Goal: Task Accomplishment & Management: Use online tool/utility

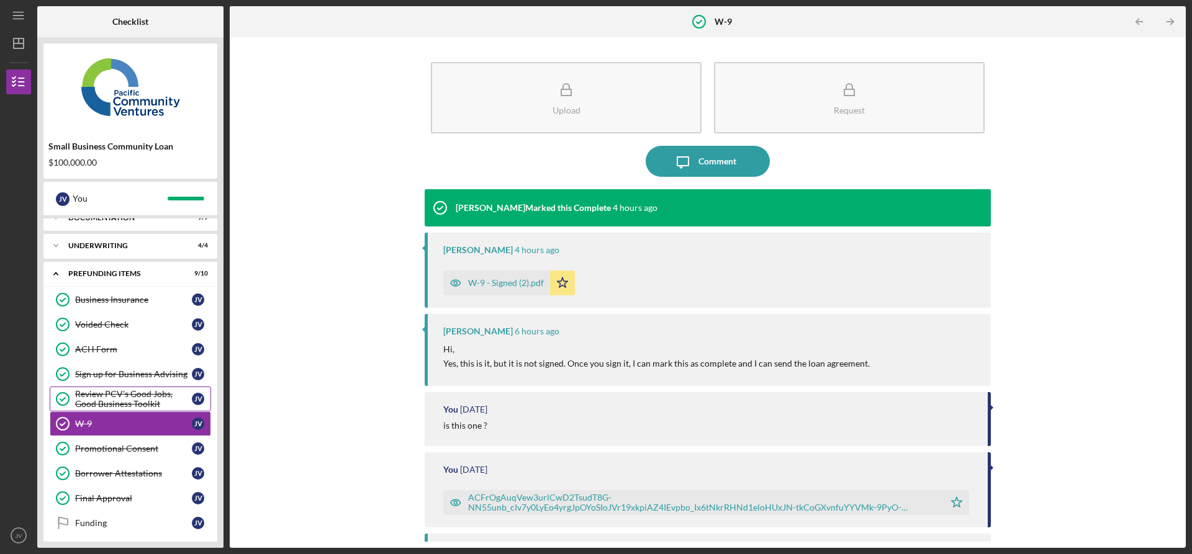
scroll to position [47, 0]
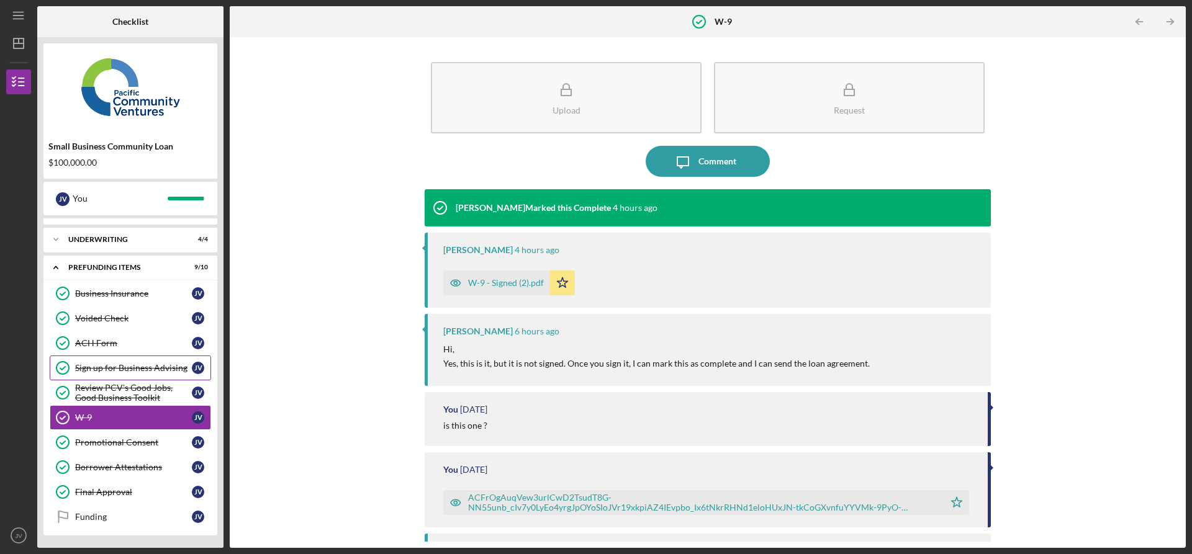
click at [199, 380] on link "Sign up for Business Advising Sign up for Business Advising J V" at bounding box center [130, 368] width 161 height 25
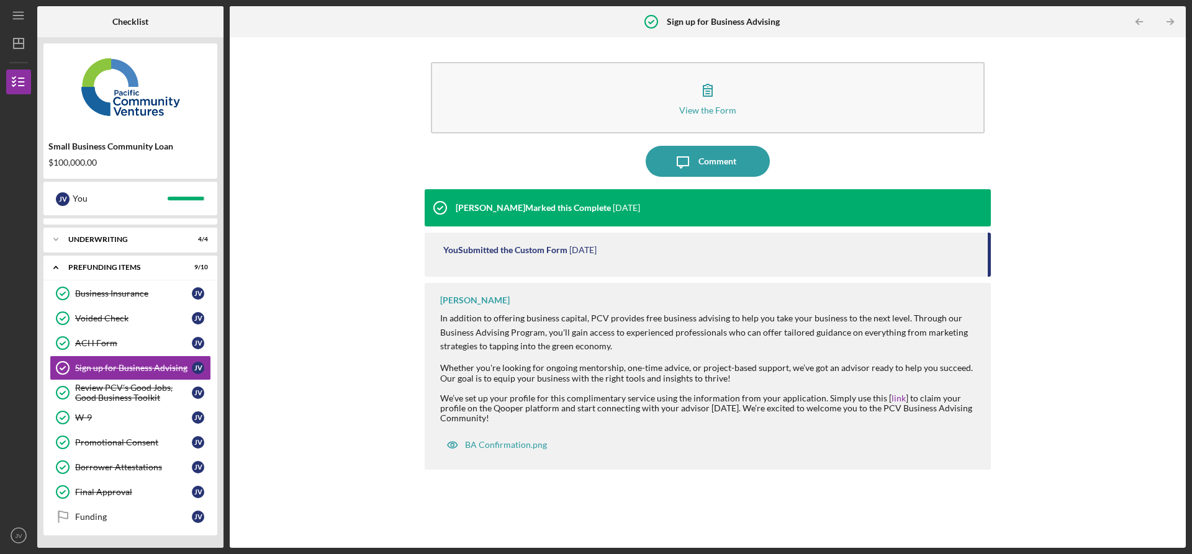
click at [268, 469] on div "View the Form Form Icon/Message Comment [PERSON_NAME] Marked this Complete [DAT…" at bounding box center [708, 292] width 944 height 499
click at [132, 243] on div "Icon/Expander Underwriting 4 / 4" at bounding box center [130, 239] width 174 height 25
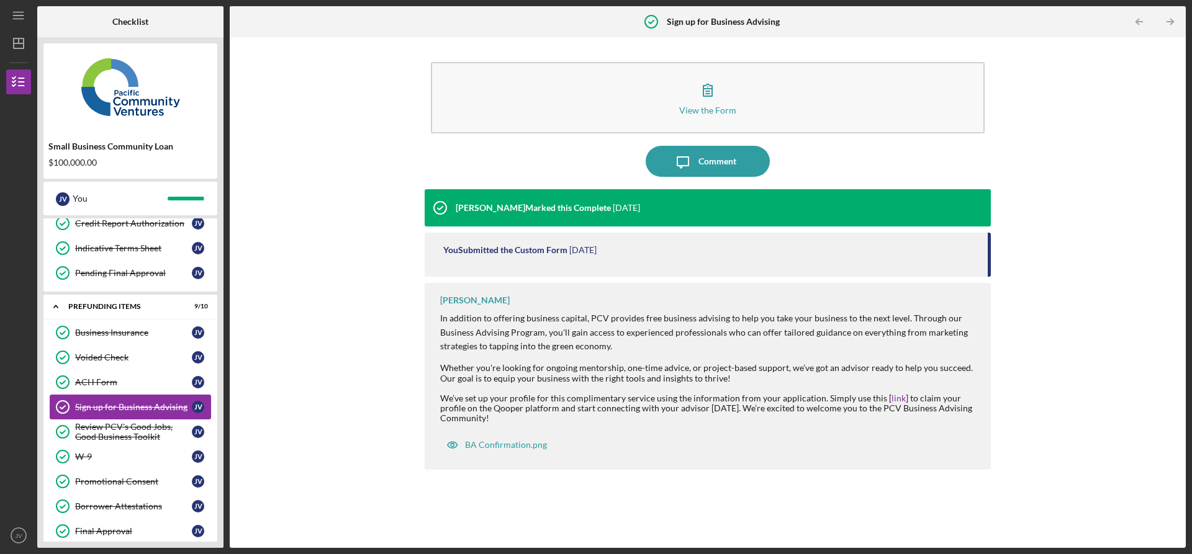
scroll to position [153, 0]
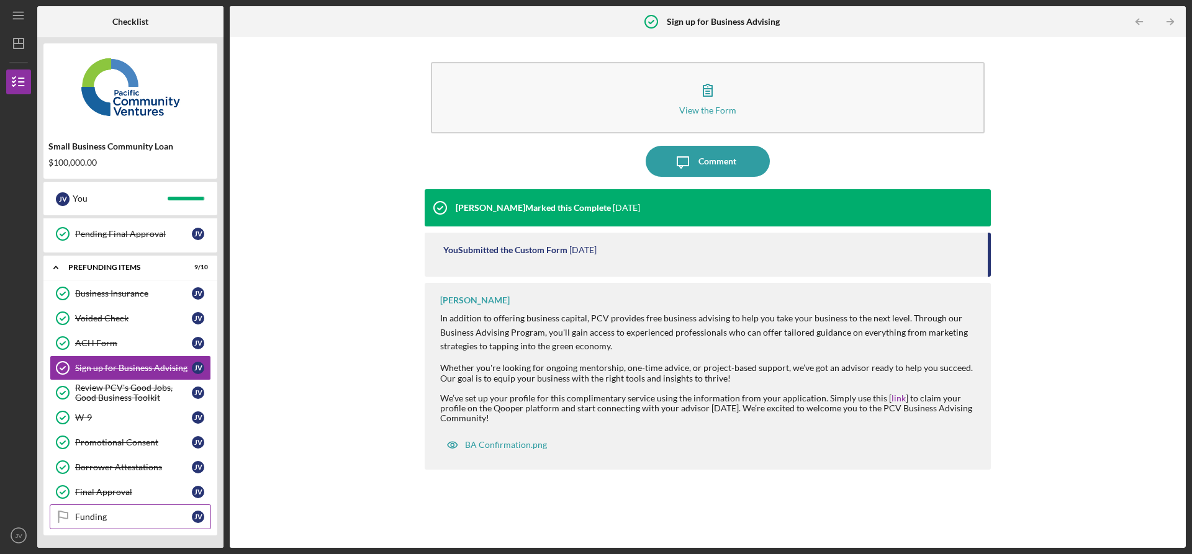
click at [91, 517] on div "Funding" at bounding box center [133, 517] width 117 height 10
